Goal: Task Accomplishment & Management: Use online tool/utility

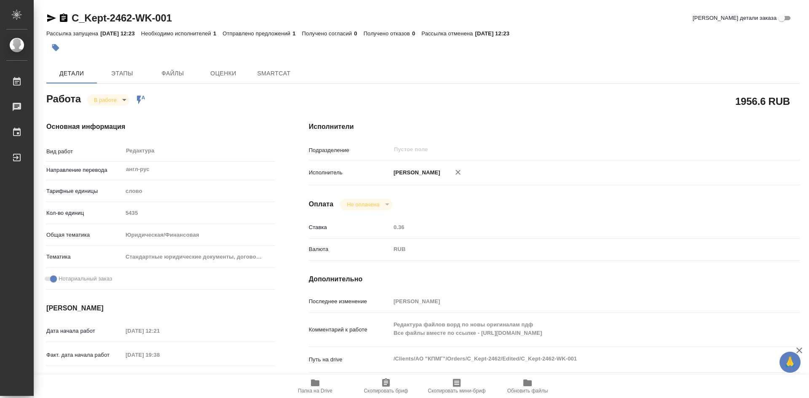
type textarea "x"
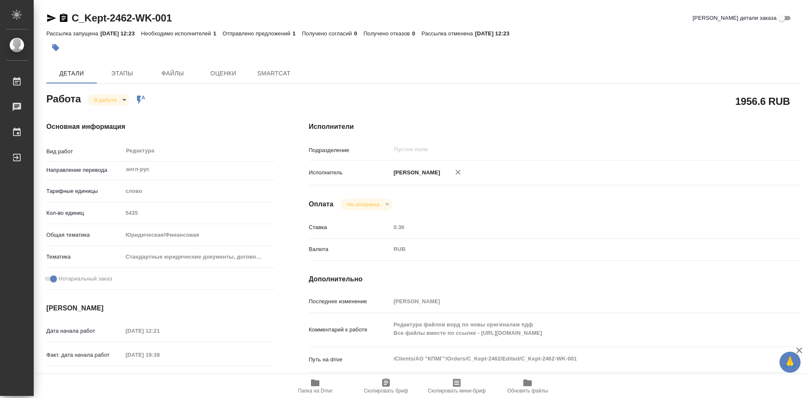
type textarea "x"
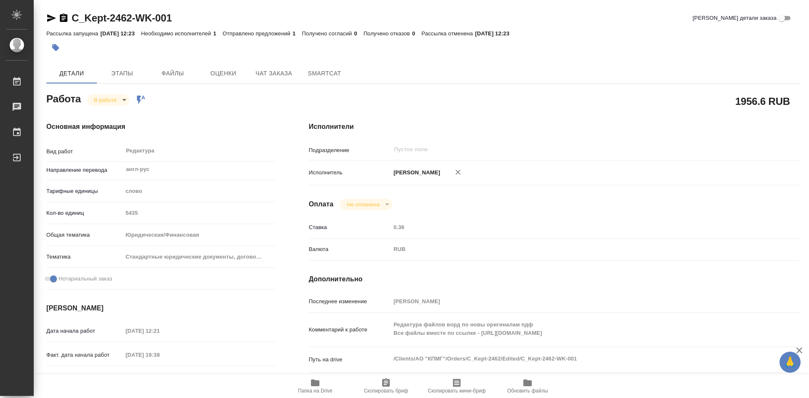
type textarea "x"
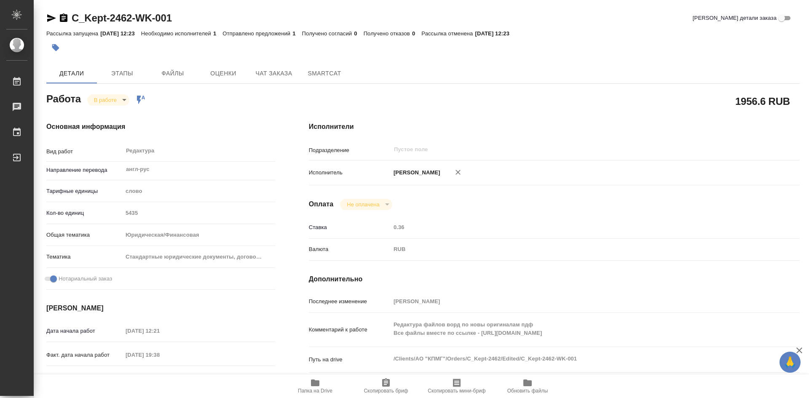
type textarea "x"
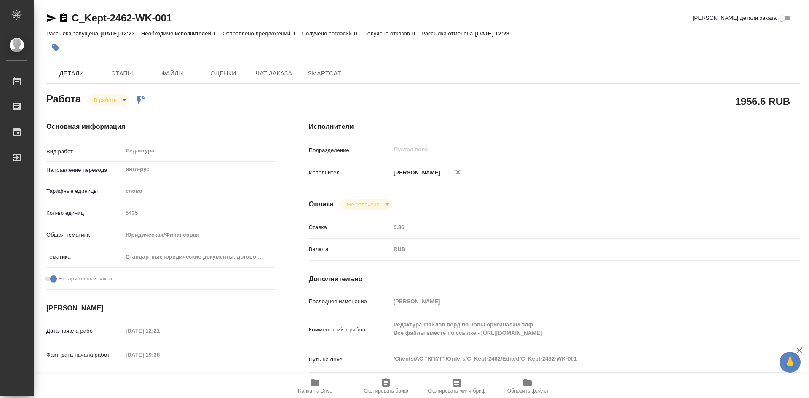
scroll to position [42, 0]
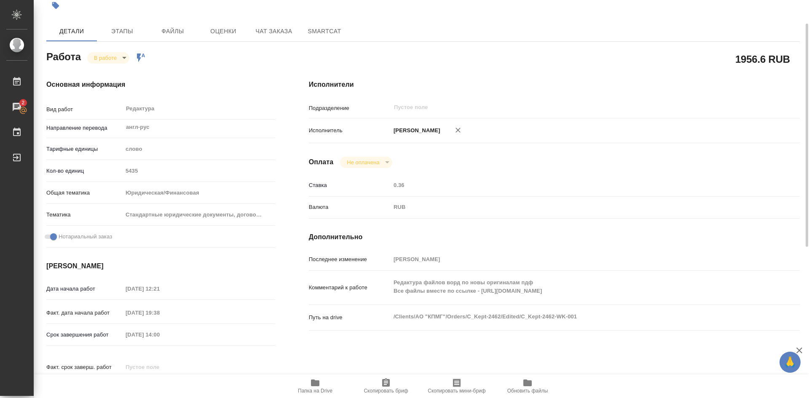
click at [318, 384] on icon "button" at bounding box center [315, 382] width 8 height 7
